Goal: Use online tool/utility

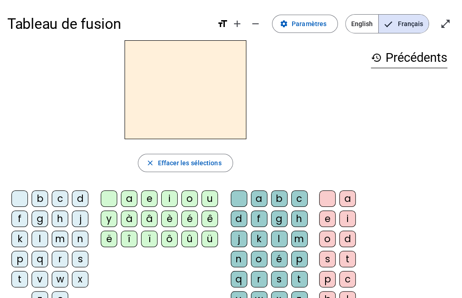
click at [129, 199] on div "a" at bounding box center [129, 199] width 16 height 16
click at [58, 239] on div "m" at bounding box center [60, 239] width 16 height 16
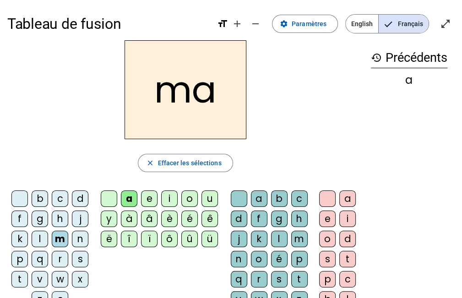
click at [147, 197] on div "e" at bounding box center [149, 199] width 16 height 16
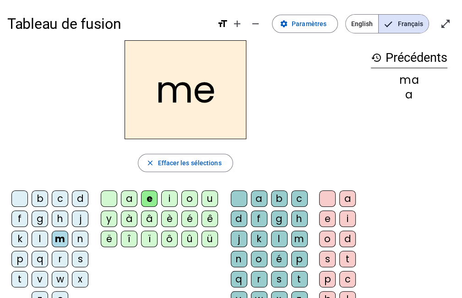
click at [59, 238] on div "m" at bounding box center [60, 239] width 16 height 16
click at [191, 201] on div "o" at bounding box center [189, 199] width 16 height 16
click at [218, 108] on h2 "mo" at bounding box center [186, 89] width 122 height 99
click at [208, 201] on div "u" at bounding box center [210, 199] width 16 height 16
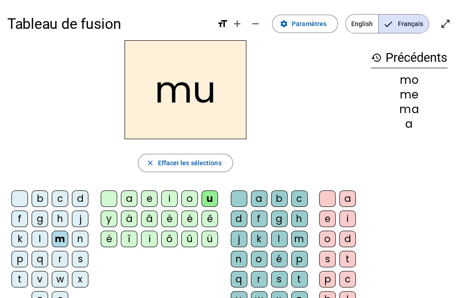
click at [40, 238] on div "l" at bounding box center [40, 239] width 16 height 16
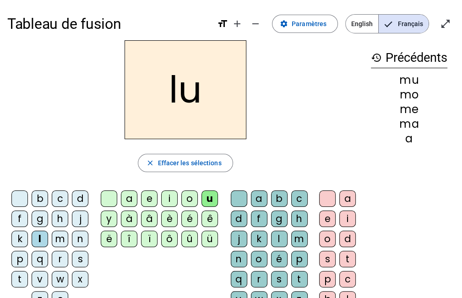
click at [136, 196] on div "a" at bounding box center [129, 199] width 16 height 16
click at [170, 198] on div "i" at bounding box center [169, 199] width 16 height 16
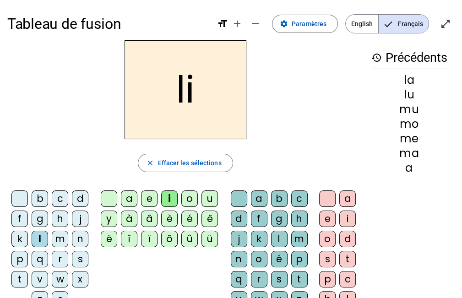
click at [192, 199] on div "o" at bounding box center [189, 199] width 16 height 16
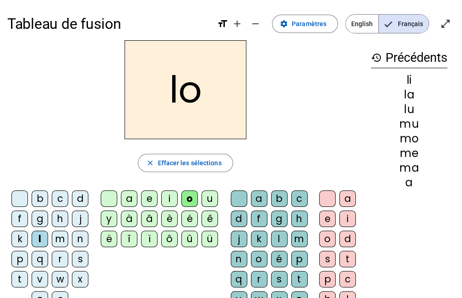
click at [84, 256] on div "s" at bounding box center [80, 259] width 16 height 16
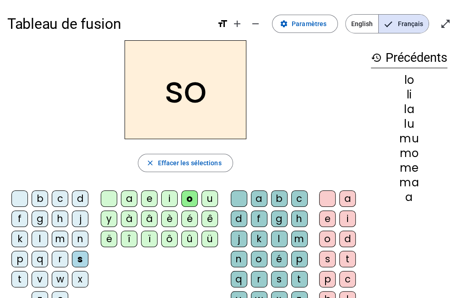
click at [150, 198] on div "e" at bounding box center [149, 199] width 16 height 16
